Goal: Book appointment/travel/reservation

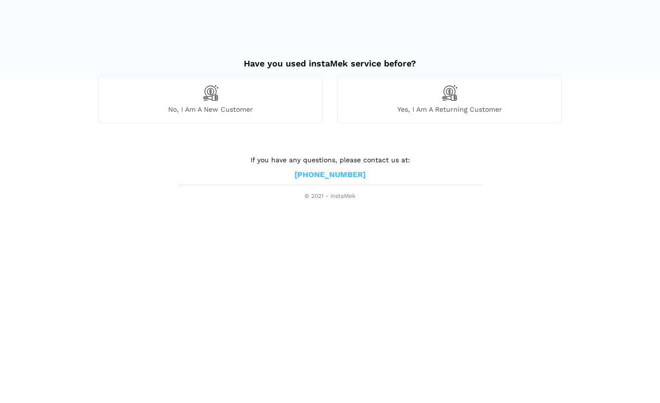
click at [197, 97] on div "No, I am a new customer" at bounding box center [210, 99] width 225 height 47
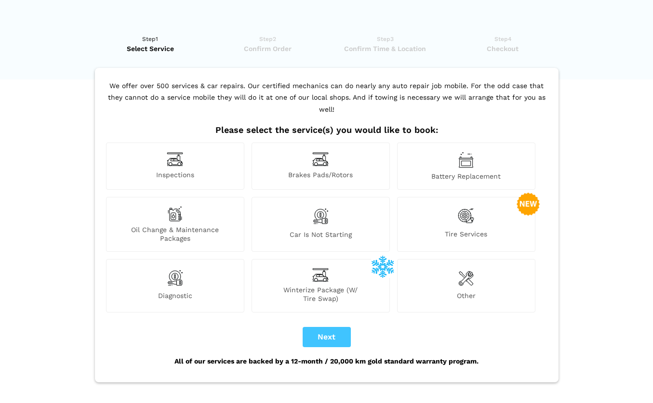
click at [180, 226] on span "Oil Change & Maintenance Packages" at bounding box center [175, 234] width 137 height 17
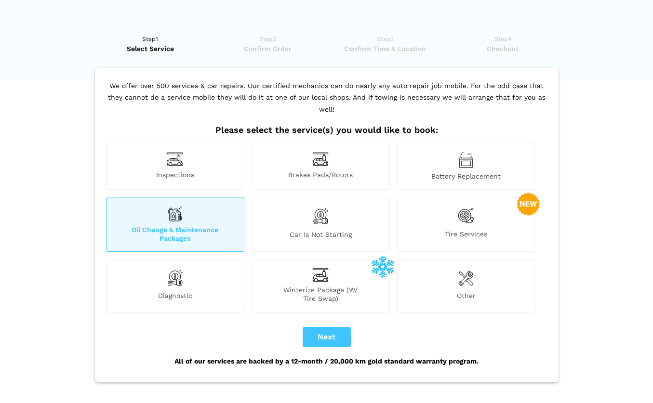
click at [320, 230] on span "Car is not starting" at bounding box center [320, 236] width 137 height 13
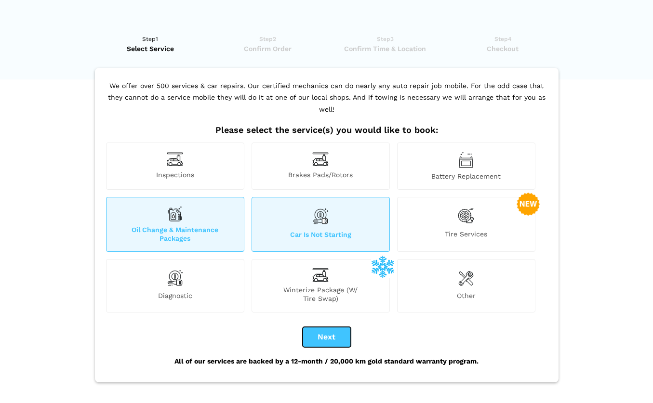
click at [339, 332] on button "Next" at bounding box center [327, 337] width 48 height 20
checkbox input "true"
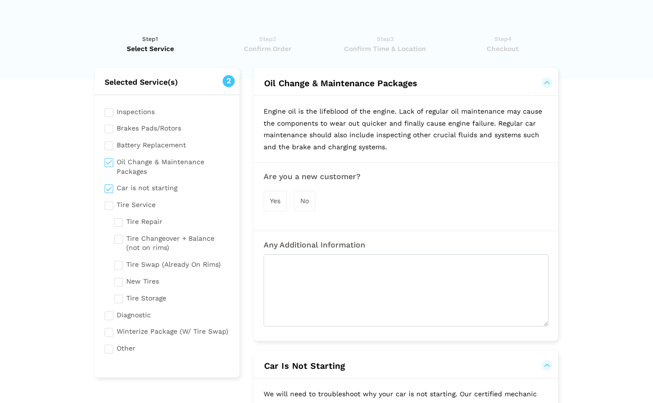
click at [277, 202] on span "Yes" at bounding box center [275, 201] width 11 height 8
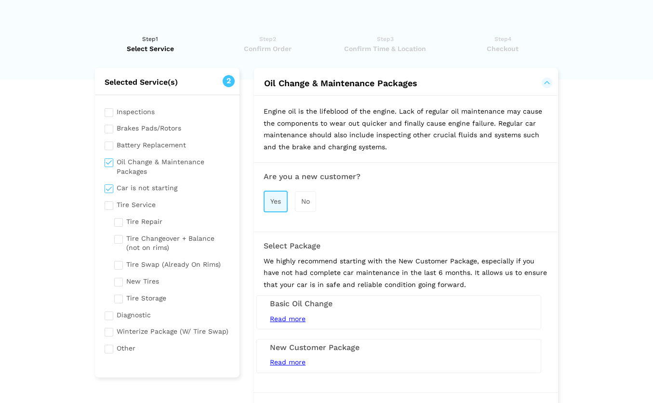
click at [287, 360] on span "Read more" at bounding box center [288, 363] width 36 height 8
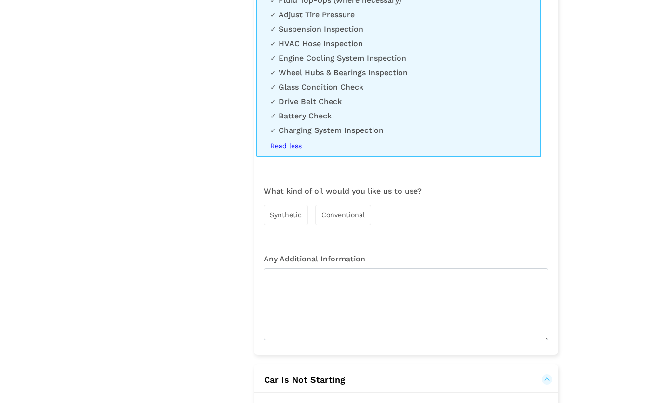
click at [285, 213] on span "Synthetic" at bounding box center [286, 215] width 32 height 8
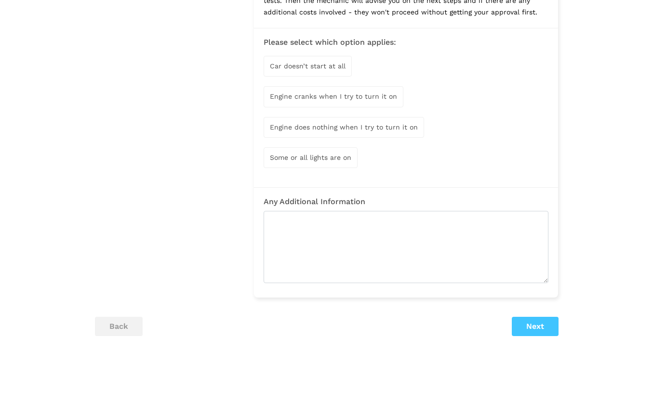
scroll to position [867, 0]
click at [306, 67] on span "Car doesn’t start at all" at bounding box center [308, 65] width 76 height 8
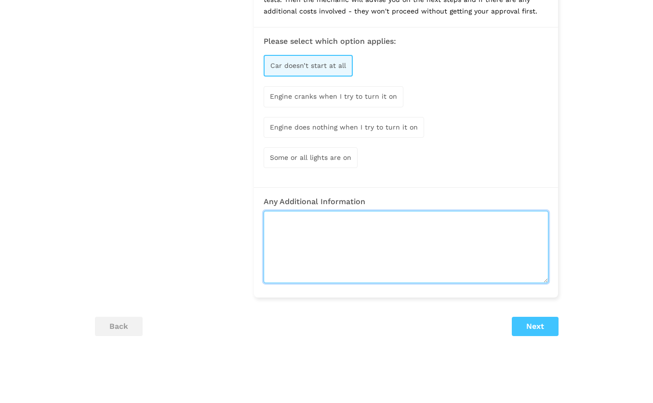
click at [309, 237] on textarea at bounding box center [406, 247] width 285 height 72
type textarea "Car has been in driveway for a few months."
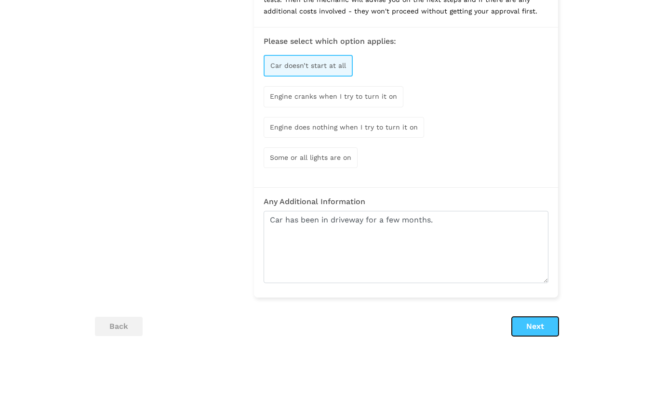
click at [533, 330] on button "Next" at bounding box center [535, 326] width 47 height 19
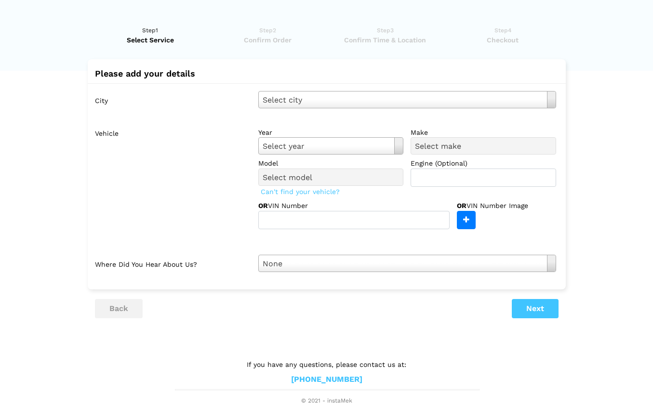
scroll to position [0, 0]
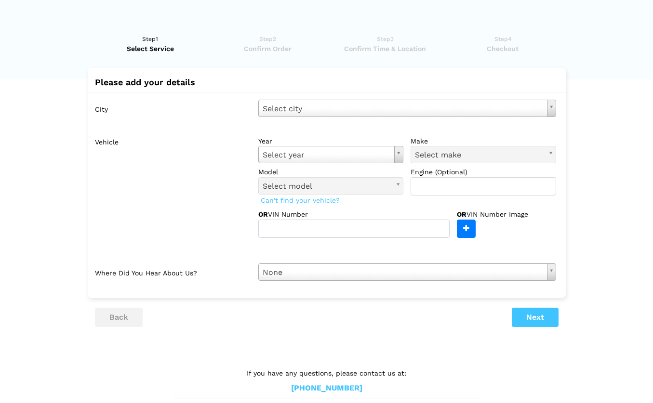
click at [460, 98] on div "City Select city Select city [GEOGRAPHIC_DATA]- [GEOGRAPHIC_DATA] - [GEOGRAPHIC…" at bounding box center [327, 190] width 478 height 197
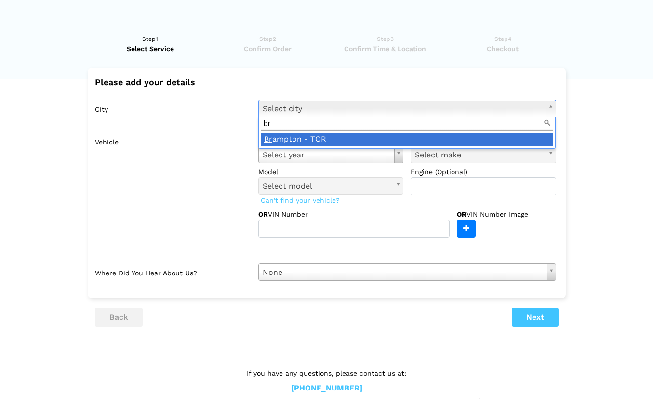
type input "b"
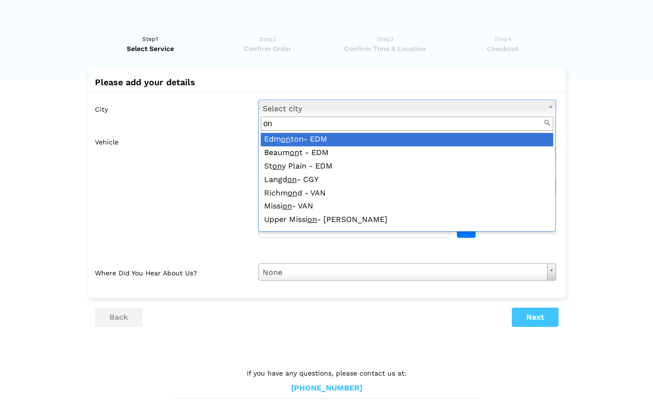
type input "o"
